Goal: Task Accomplishment & Management: Manage account settings

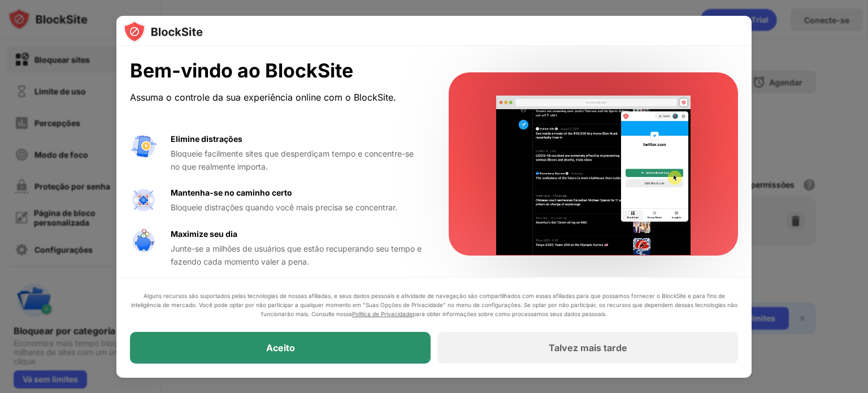
click at [375, 341] on div "Aceito" at bounding box center [280, 348] width 301 height 32
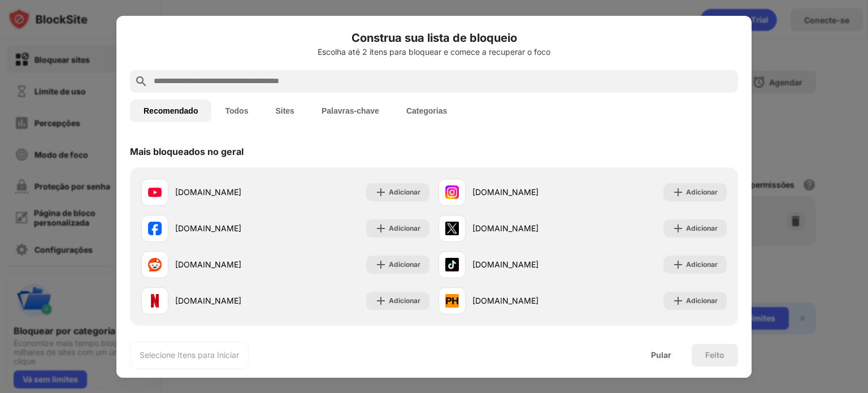
click at [242, 109] on font "Todos" at bounding box center [236, 110] width 23 height 9
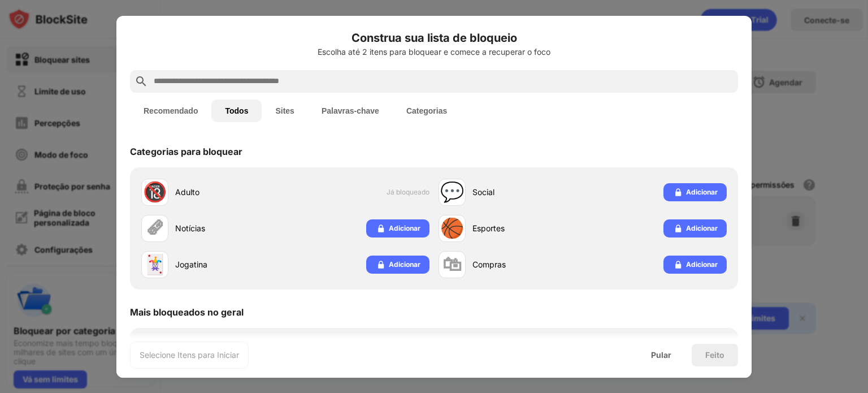
click at [285, 110] on font "Sites" at bounding box center [284, 110] width 19 height 9
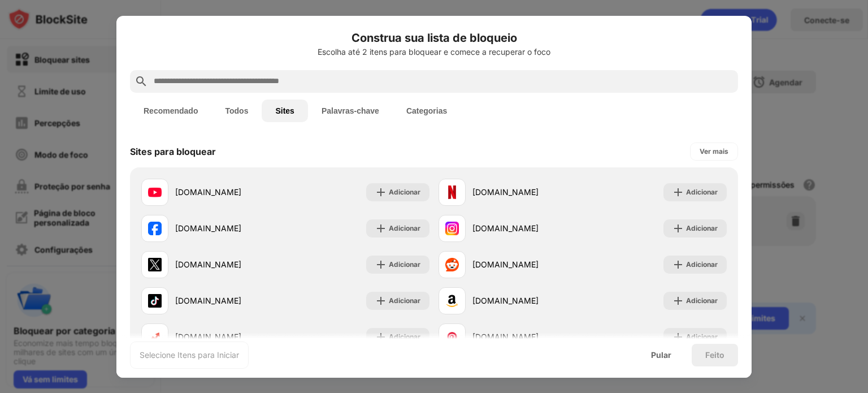
click at [353, 110] on font "Palavras-chave" at bounding box center [351, 110] width 58 height 9
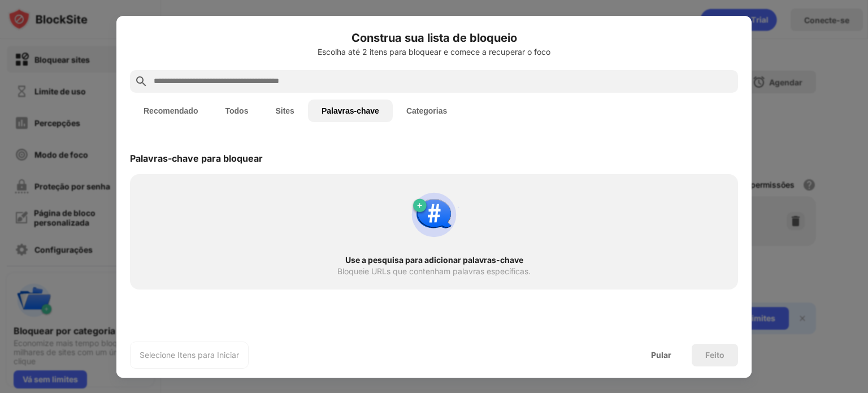
click at [434, 110] on font "Categorias" at bounding box center [426, 110] width 41 height 9
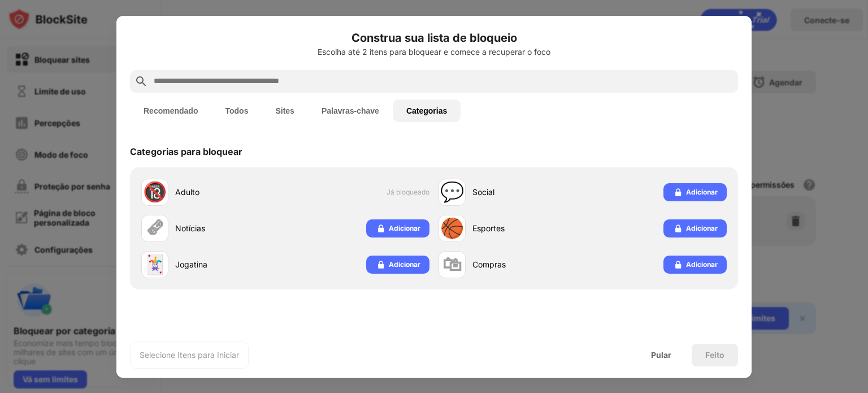
click at [167, 108] on font "Recomendado" at bounding box center [171, 110] width 54 height 9
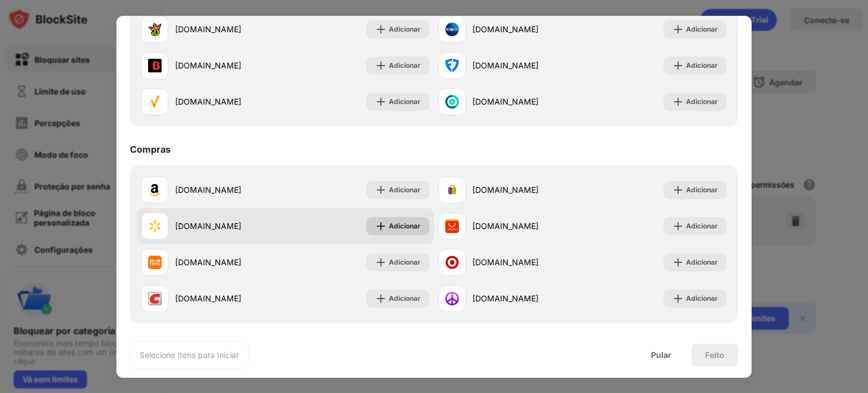
scroll to position [1184, 0]
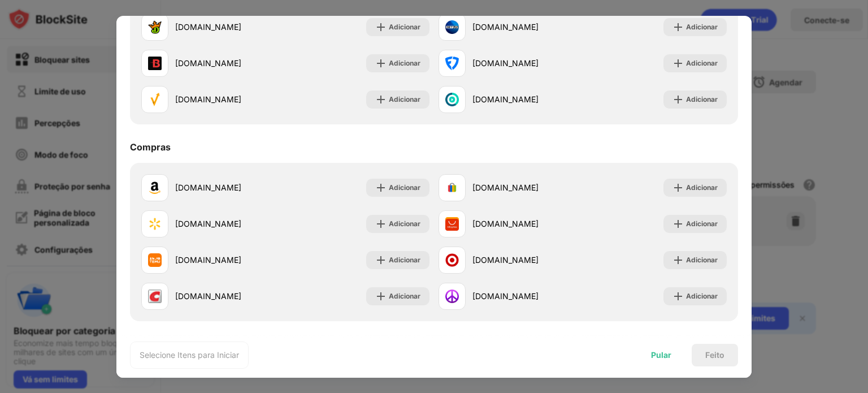
click at [658, 352] on font "Pular" at bounding box center [661, 355] width 20 height 10
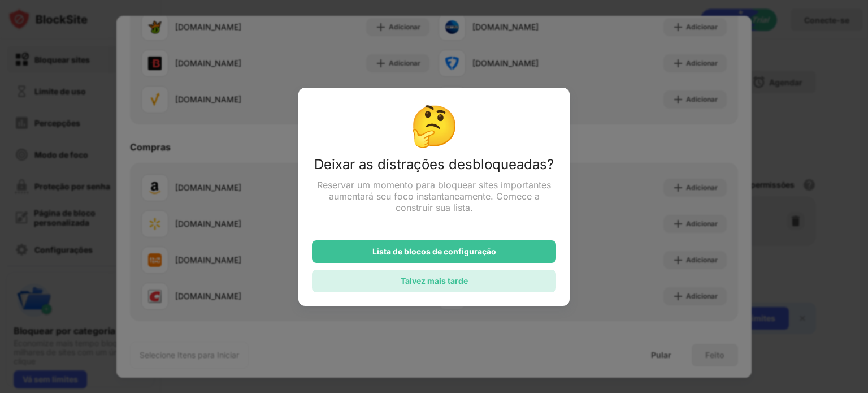
click at [461, 280] on font "Talvez mais tarde" at bounding box center [434, 281] width 67 height 10
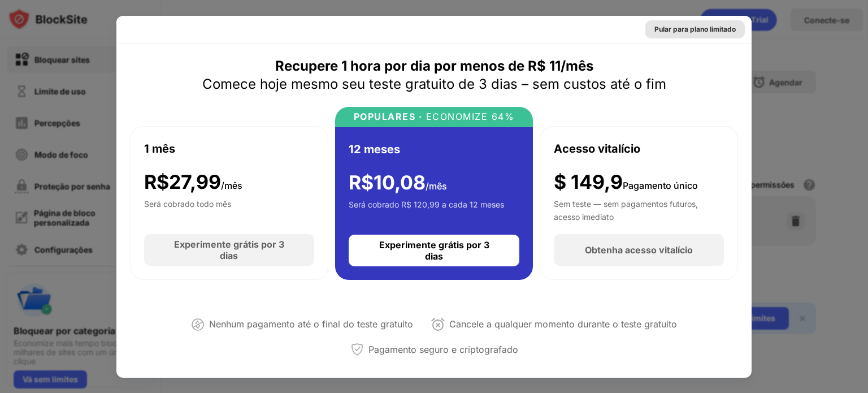
click at [693, 31] on font "Pular para plano limitado" at bounding box center [694, 29] width 81 height 8
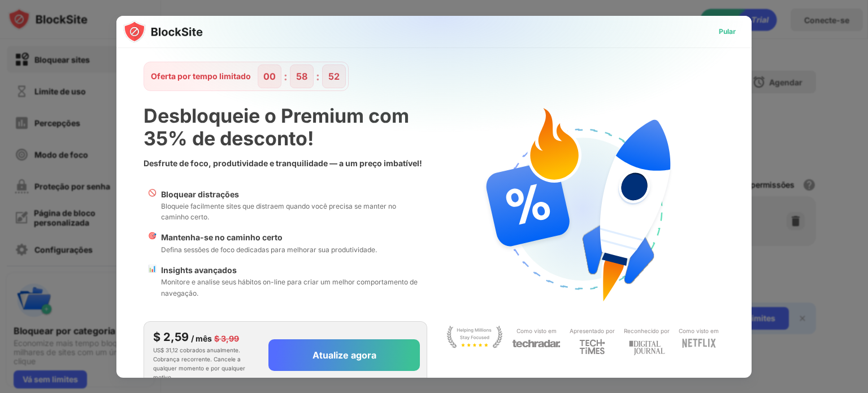
click at [719, 31] on font "Pular" at bounding box center [727, 31] width 17 height 8
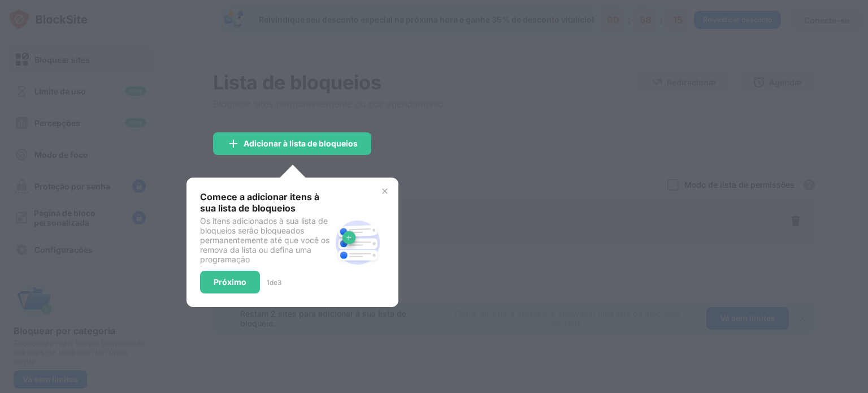
drag, startPoint x: 385, startPoint y: 193, endPoint x: 401, endPoint y: 212, distance: 24.9
click at [385, 193] on img at bounding box center [384, 190] width 9 height 9
